Goal: Navigation & Orientation: Go to known website

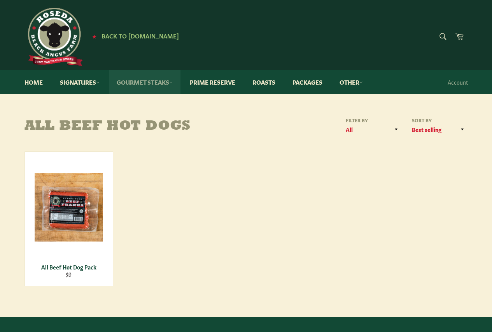
click at [153, 84] on link "Gourmet Steaks" at bounding box center [145, 82] width 72 height 24
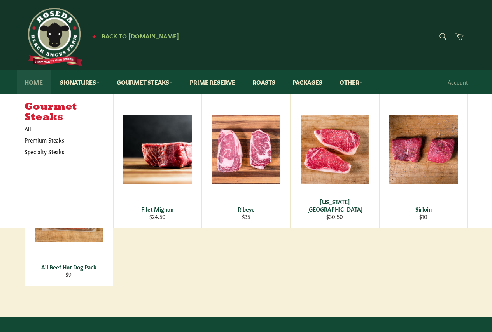
click at [29, 84] on link "Home" at bounding box center [34, 82] width 34 height 24
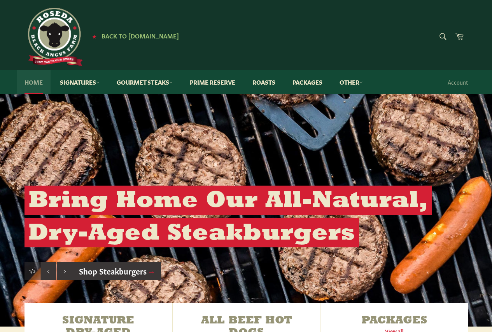
click at [37, 81] on link "Home" at bounding box center [34, 82] width 34 height 24
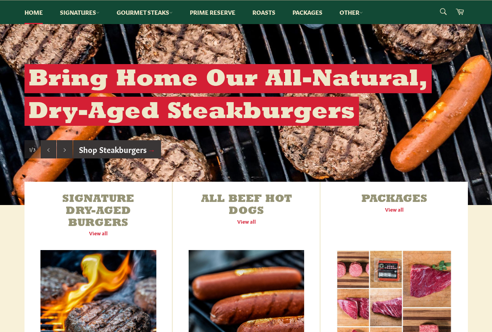
scroll to position [155, 0]
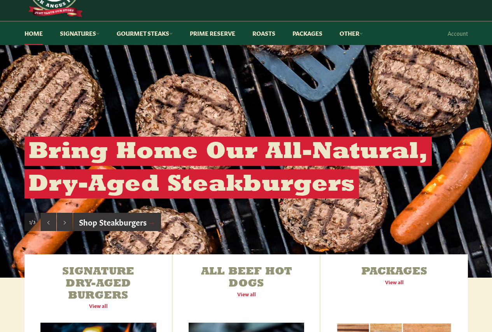
scroll to position [39, 0]
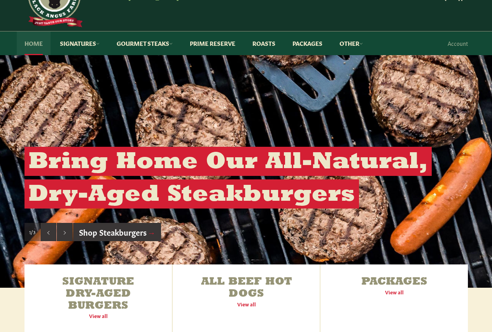
click at [33, 42] on link "Home" at bounding box center [34, 43] width 34 height 24
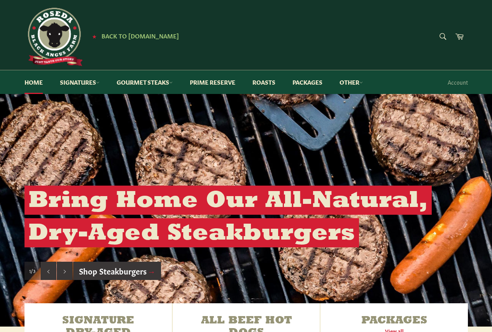
click at [66, 30] on img at bounding box center [53, 37] width 58 height 58
click at [108, 34] on span "Back to [DOMAIN_NAME]" at bounding box center [139, 35] width 77 height 8
